Goal: Browse casually

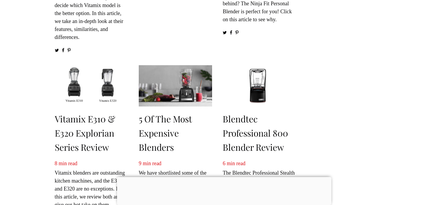
scroll to position [156, 0]
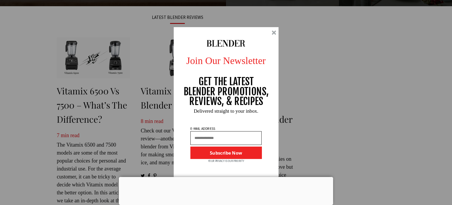
click at [273, 34] on div at bounding box center [274, 32] width 4 height 4
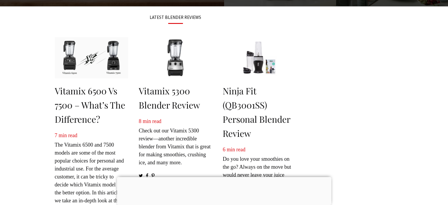
click at [222, 177] on div at bounding box center [224, 177] width 214 height 0
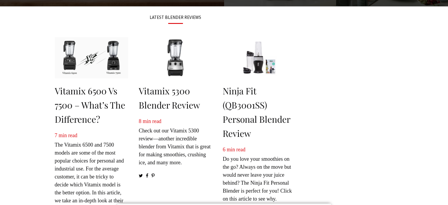
scroll to position [0, 0]
